Goal: Task Accomplishment & Management: Manage account settings

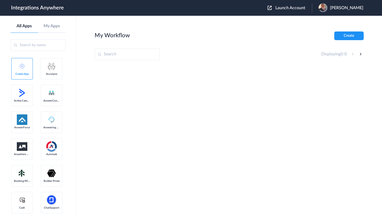
click at [288, 8] on span "Launch Account" at bounding box center [290, 8] width 30 height 4
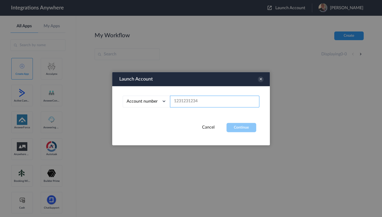
click at [191, 100] on input "text" at bounding box center [214, 102] width 89 height 12
type input "1260000130"
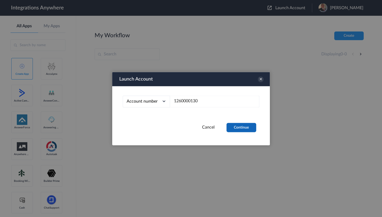
click at [250, 129] on button "Continue" at bounding box center [241, 127] width 30 height 9
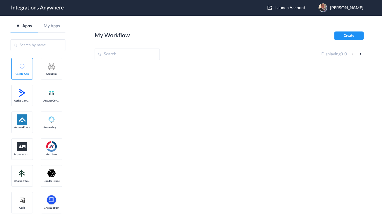
click at [335, 8] on span "Jason Marsteller" at bounding box center [346, 8] width 33 height 5
click at [326, 19] on li "Logout" at bounding box center [340, 22] width 57 height 10
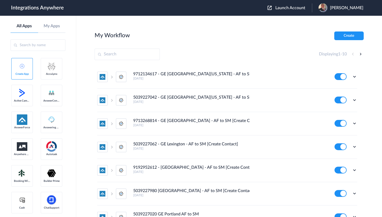
click at [286, 9] on span "Launch Account" at bounding box center [290, 8] width 30 height 4
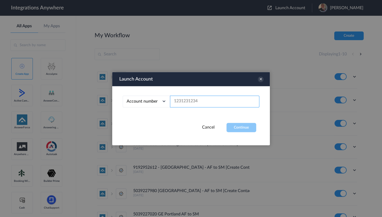
drag, startPoint x: 187, startPoint y: 99, endPoint x: 186, endPoint y: 102, distance: 3.4
click at [187, 99] on input "text" at bounding box center [214, 102] width 89 height 12
type input "1260000130"
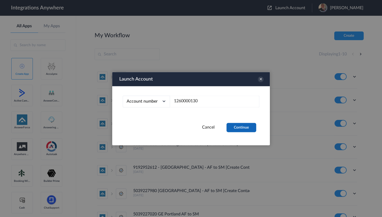
click at [239, 126] on button "Continue" at bounding box center [241, 127] width 30 height 9
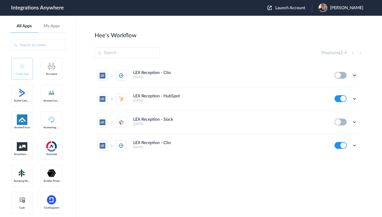
click at [354, 75] on icon at bounding box center [354, 75] width 5 height 5
click at [333, 88] on link "Edit" at bounding box center [333, 88] width 13 height 4
click at [354, 147] on icon at bounding box center [354, 145] width 5 height 5
click at [338, 113] on link "Edit" at bounding box center [333, 113] width 13 height 4
click at [216, 40] on section "Hee's Workflow Create Displaying 1 - 4 LEX Reception - Clio 6 days ago Edit Tas…" at bounding box center [229, 132] width 269 height 201
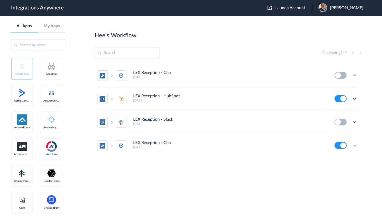
click at [168, 41] on section "Hee's Workflow Create Displaying 1 - 4 LEX Reception - Clio 6 days ago Edit Tas…" at bounding box center [229, 132] width 269 height 201
click at [252, 65] on li "LEX Reception - Clio 6 days ago Edit Task history Delete" at bounding box center [227, 75] width 260 height 23
click at [185, 37] on div "Hee's Workflow Create" at bounding box center [229, 35] width 269 height 7
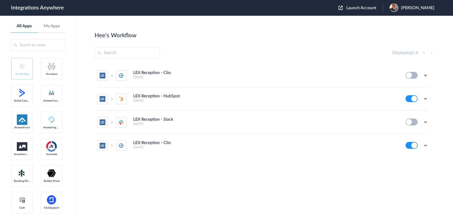
click at [201, 17] on main "Hee's Workflow Create Displaying 1 - 4 LEX Reception - Clio 6 days ago Edit Tas…" at bounding box center [264, 116] width 377 height 201
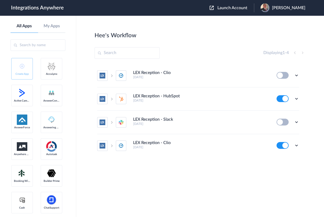
click at [177, 36] on div "Hee's Workflow Create" at bounding box center [200, 35] width 211 height 7
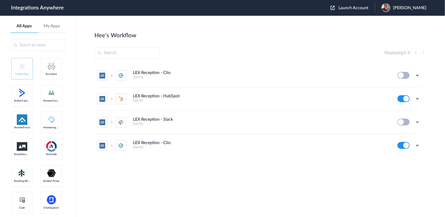
click at [261, 34] on div "Hee's Workflow Create" at bounding box center [261, 35] width 333 height 7
drag, startPoint x: 91, startPoint y: 34, endPoint x: 182, endPoint y: 36, distance: 91.7
click at [182, 36] on main "Hee's Workflow Create Displaying 1 - 4 LEX Reception - Clio 6 days ago Edit Tas…" at bounding box center [260, 116] width 369 height 201
click at [149, 39] on section "Hee's Workflow Create Displaying 1 - 4 LEX Reception - Clio 6 days ago Edit Tas…" at bounding box center [261, 132] width 333 height 201
drag, startPoint x: 143, startPoint y: 34, endPoint x: 90, endPoint y: 34, distance: 53.3
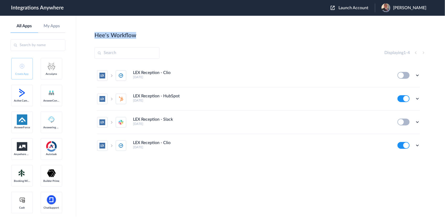
click at [90, 34] on main "Hee's Workflow Create Displaying 1 - 4 LEX Reception - Clio 6 days ago Edit Tas…" at bounding box center [260, 116] width 369 height 201
click at [202, 45] on section "Hee's Workflow Create Displaying 1 - 4 LEX Reception - Clio 6 days ago Edit Tas…" at bounding box center [261, 132] width 333 height 201
drag, startPoint x: 95, startPoint y: 34, endPoint x: 181, endPoint y: 40, distance: 86.4
click at [181, 40] on section "Hee's Workflow Create Displaying 1 - 4 LEX Reception - Clio 6 days ago Edit Tas…" at bounding box center [261, 132] width 333 height 201
click at [97, 34] on h2 "Hee's Workflow" at bounding box center [116, 35] width 42 height 7
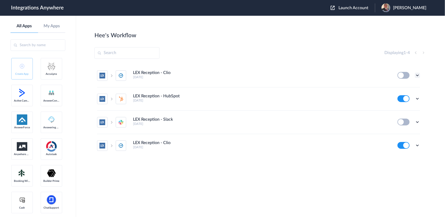
click at [382, 76] on icon at bounding box center [417, 75] width 5 height 5
click at [382, 88] on li "Edit" at bounding box center [403, 88] width 34 height 10
click at [229, 40] on section "Hee's Workflow Create Displaying 1 - 4 LEX Reception - Clio 6 days ago Edit Tas…" at bounding box center [261, 132] width 333 height 201
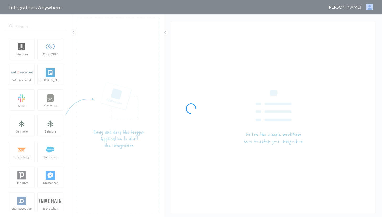
type input "LEX Reception - Clio"
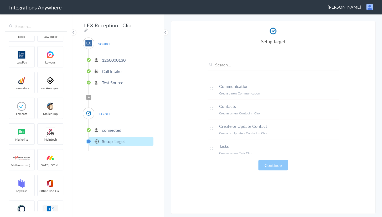
scroll to position [716, 0]
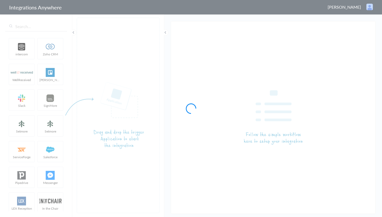
type input "LEX Reception - Clio"
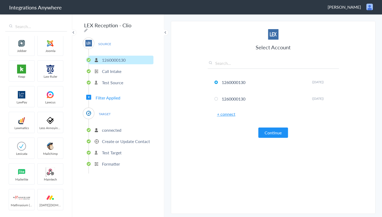
scroll to position [716, 0]
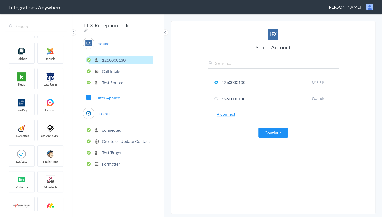
click at [192, 25] on section "Select Account 1260000130 Rename Delete ([DATE]) 1260000130 Rename Delete ([DAT…" at bounding box center [273, 117] width 205 height 193
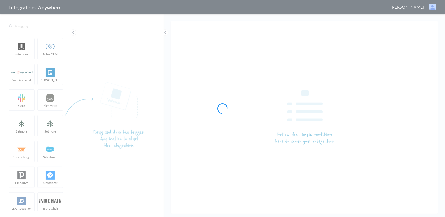
type input "LEX Reception - Clio"
